Goal: Navigation & Orientation: Find specific page/section

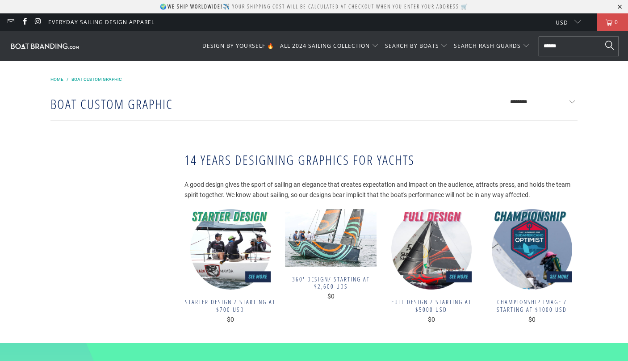
click at [323, 235] on img at bounding box center [331, 238] width 92 height 58
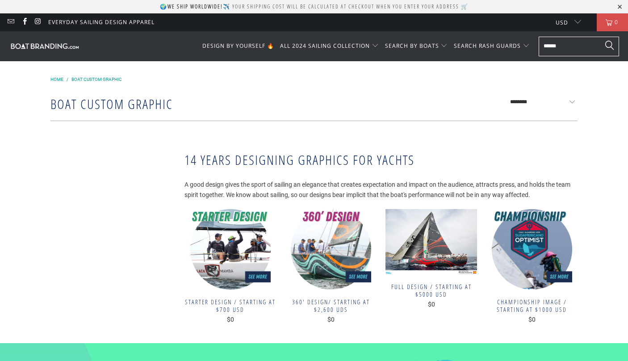
click at [427, 242] on img at bounding box center [431, 241] width 92 height 65
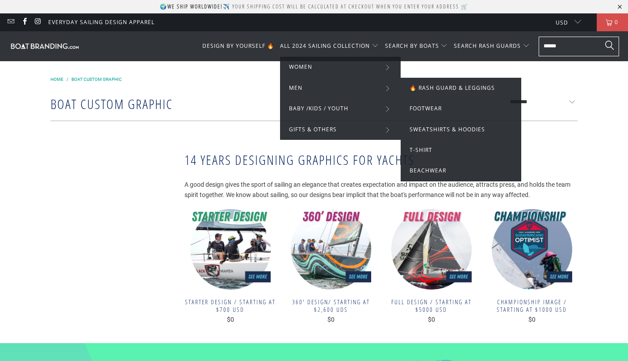
click at [448, 88] on span "🔥 Rash Guard & Leggings" at bounding box center [451, 88] width 85 height 8
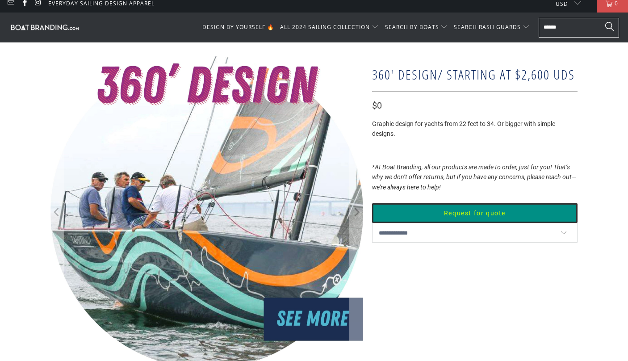
scroll to position [20, 0]
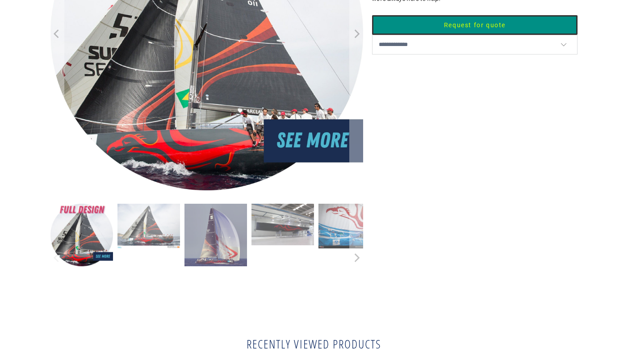
scroll to position [198, 0]
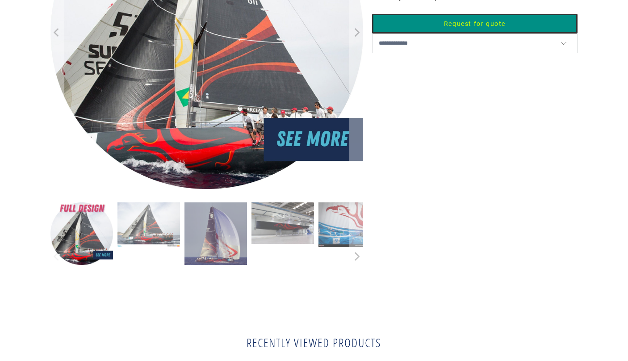
click at [269, 235] on img at bounding box center [282, 223] width 62 height 42
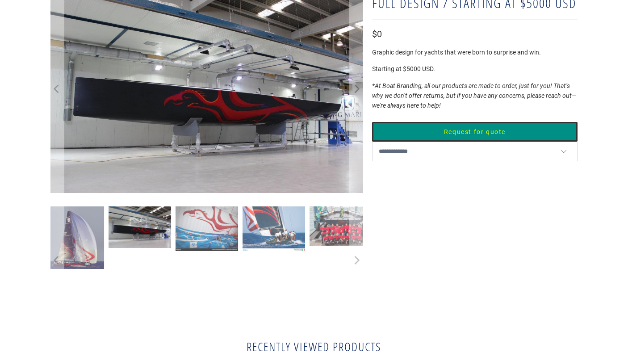
scroll to position [86, 0]
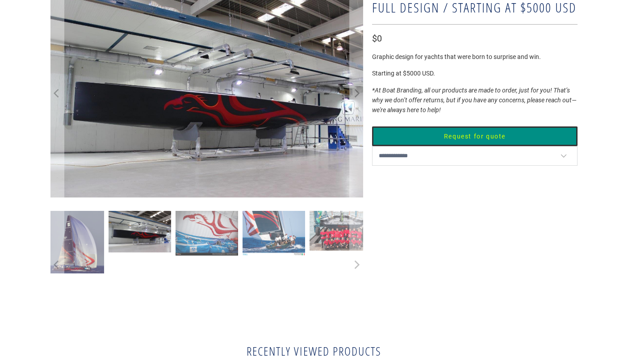
click at [333, 229] on img at bounding box center [340, 231] width 62 height 40
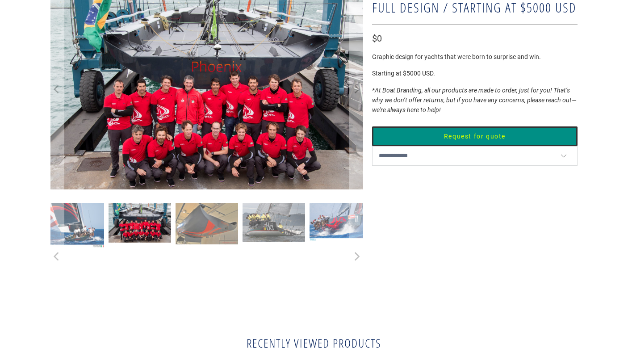
click at [346, 208] on img at bounding box center [340, 222] width 62 height 38
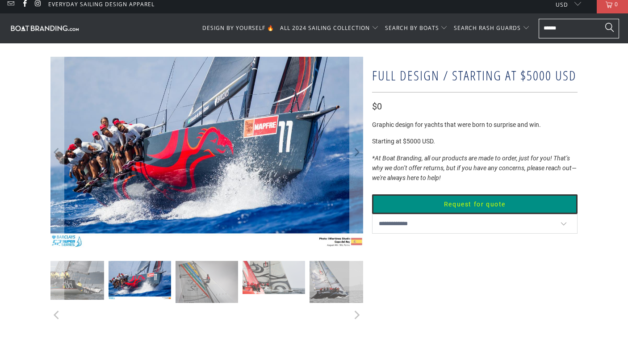
scroll to position [0, 0]
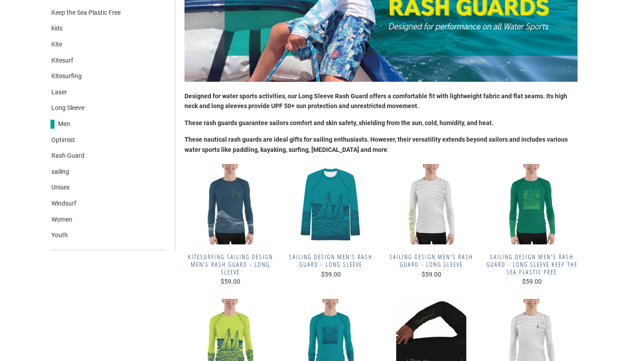
scroll to position [237, 0]
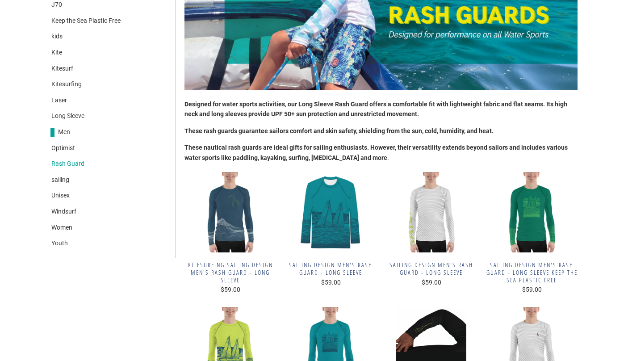
click at [69, 165] on link "Rash Guard" at bounding box center [67, 163] width 34 height 9
